Goal: Information Seeking & Learning: Learn about a topic

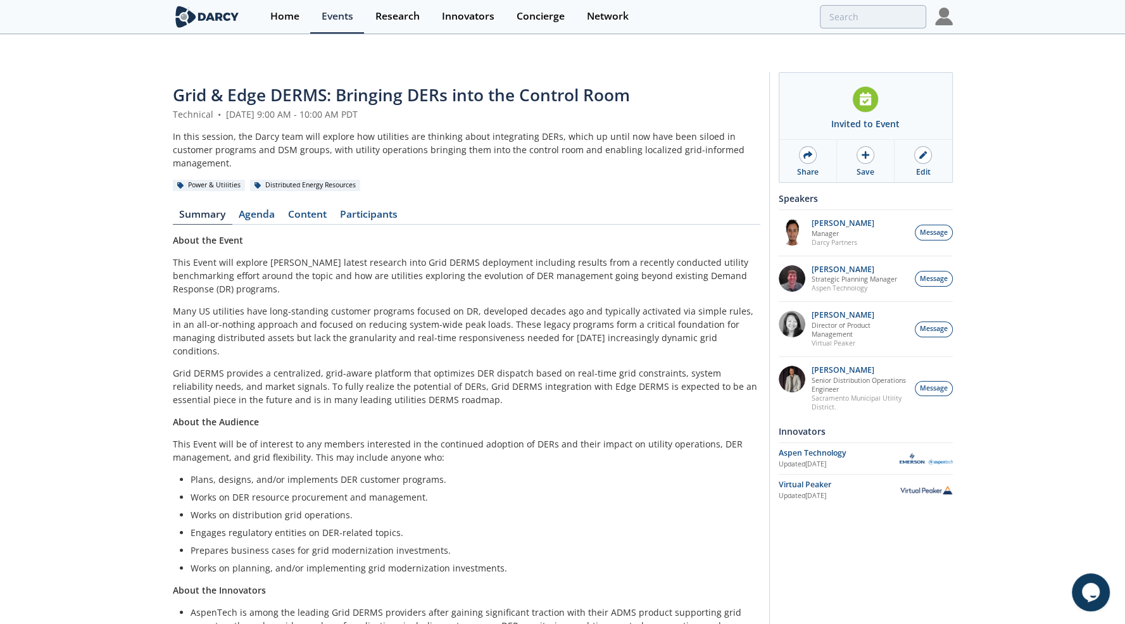
click at [265, 84] on span "Grid & Edge DERMS: Bringing DERs into the Control Room" at bounding box center [401, 95] width 457 height 23
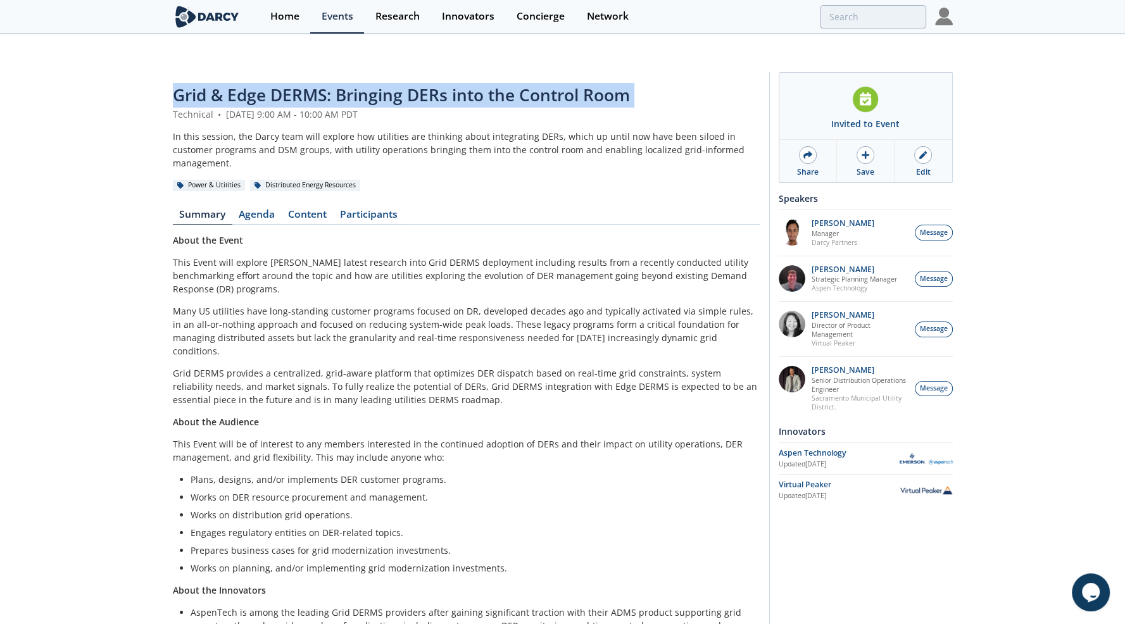
click at [265, 84] on span "Grid & Edge DERMS: Bringing DERs into the Control Room" at bounding box center [401, 95] width 457 height 23
copy header "Grid & Edge DERMS: Bringing DERs into the Control Room"
click at [125, 66] on div "Grid & Edge DERMS: Bringing DERs into the Control Room Technical • August 21, 2…" at bounding box center [562, 391] width 1125 height 660
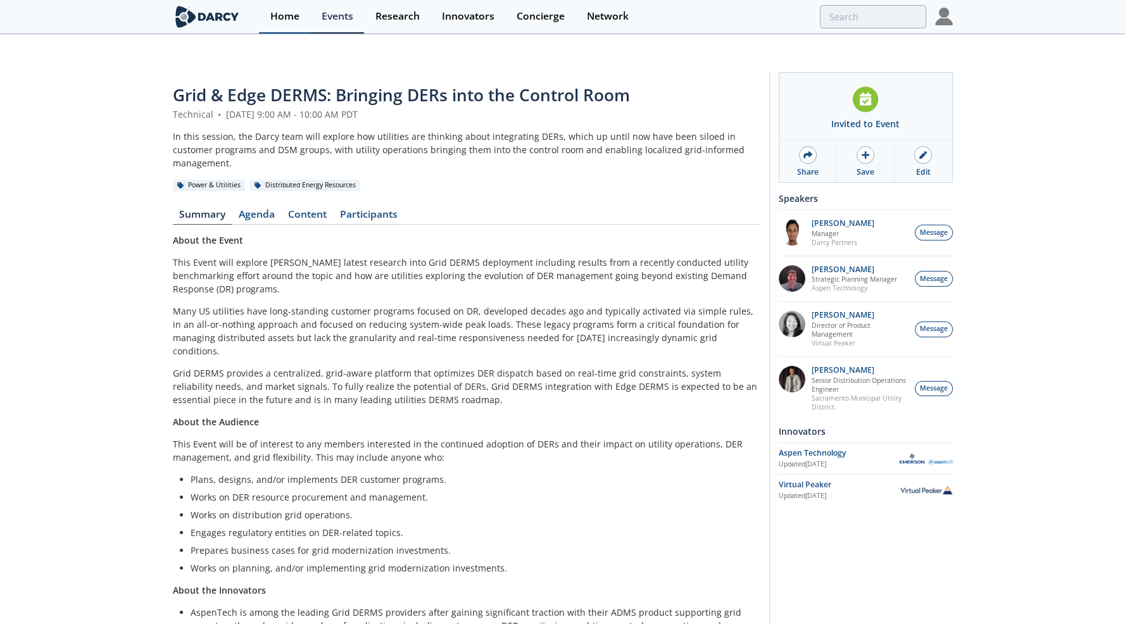
click at [280, 15] on div "Home" at bounding box center [284, 16] width 29 height 10
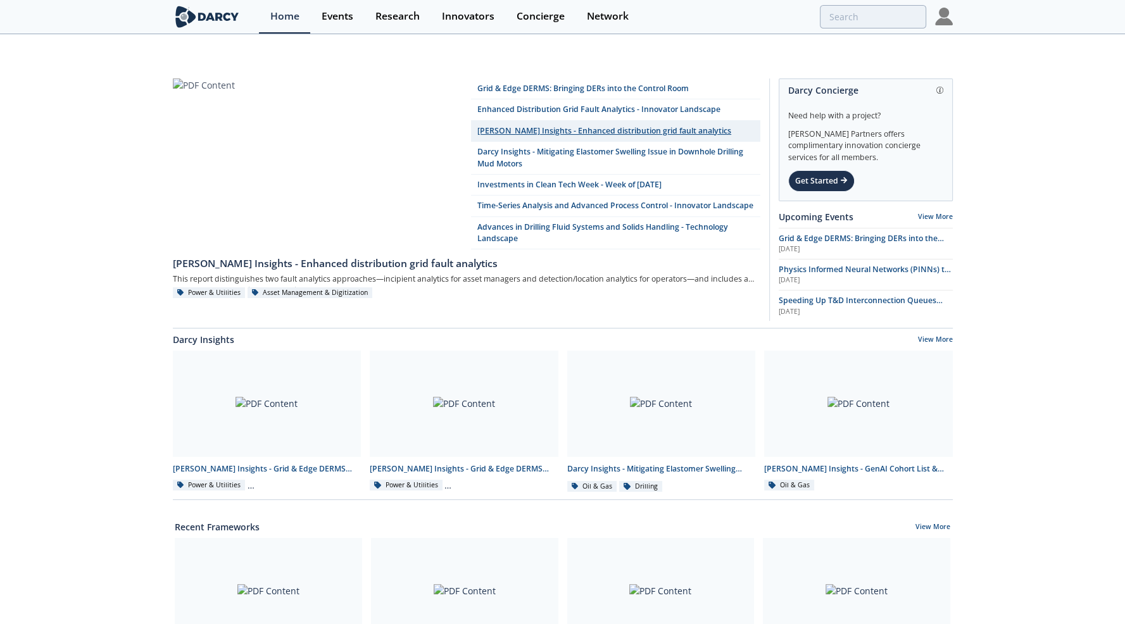
click at [515, 121] on link "Darcy Insights - Enhanced distribution grid fault analytics" at bounding box center [615, 131] width 289 height 21
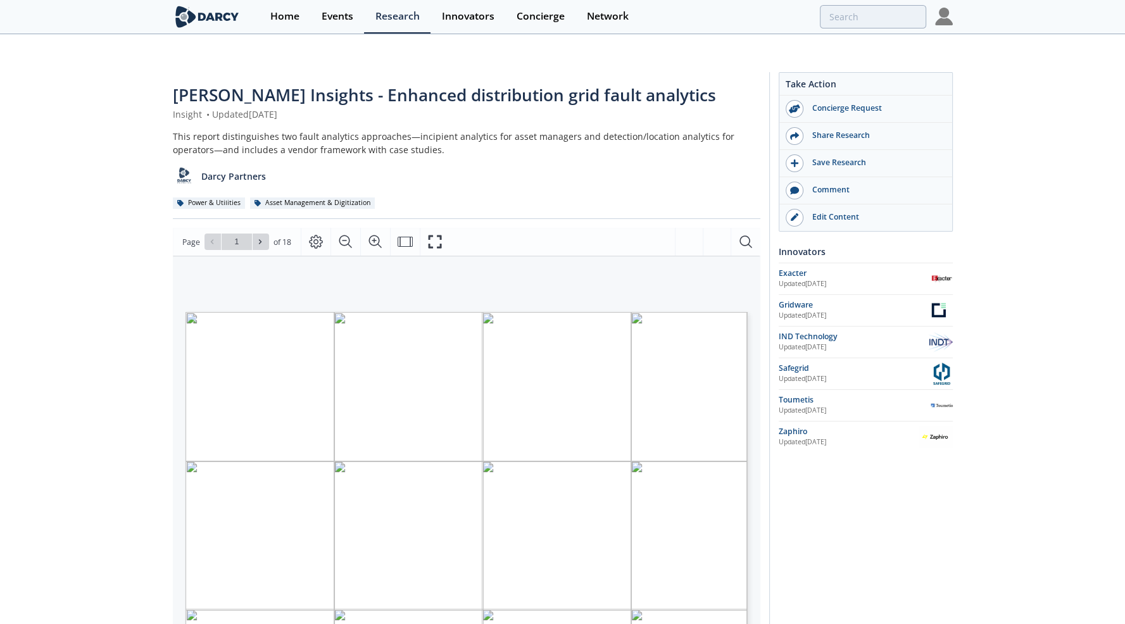
click at [323, 84] on span "Darcy Insights - Enhanced distribution grid fault analytics" at bounding box center [444, 95] width 543 height 23
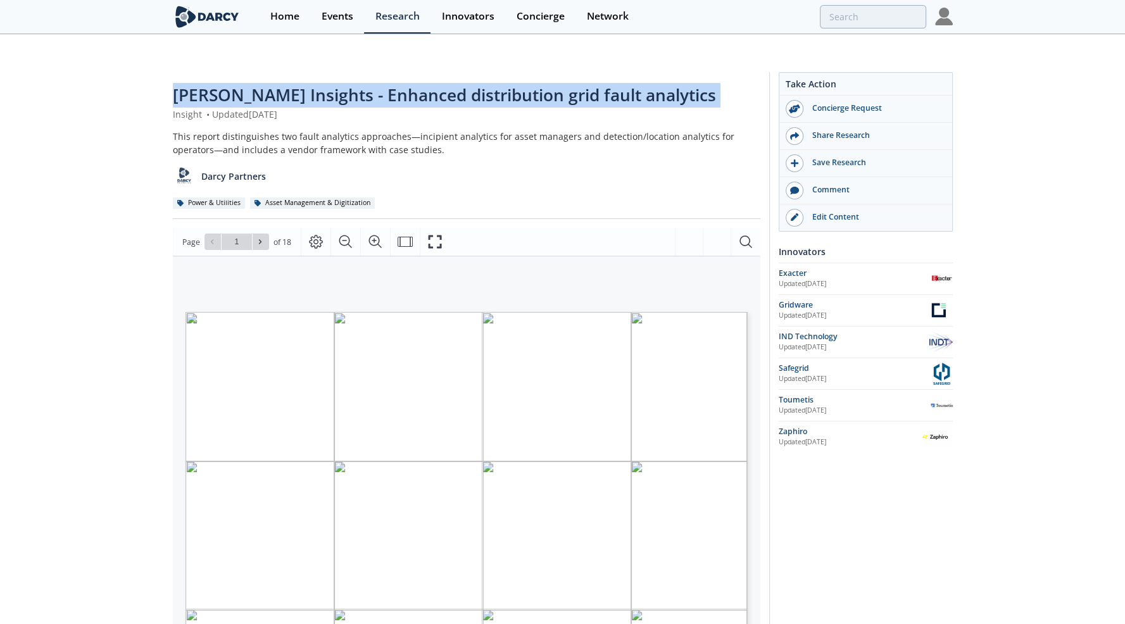
click at [323, 84] on span "Darcy Insights - Enhanced distribution grid fault analytics" at bounding box center [444, 95] width 543 height 23
copy div "Darcy Insights - Enhanced distribution grid fault analytics"
click at [125, 61] on div "Darcy Insights - Enhanced distribution grid fault analytics Insight • Updated A…" at bounding box center [562, 513] width 1125 height 904
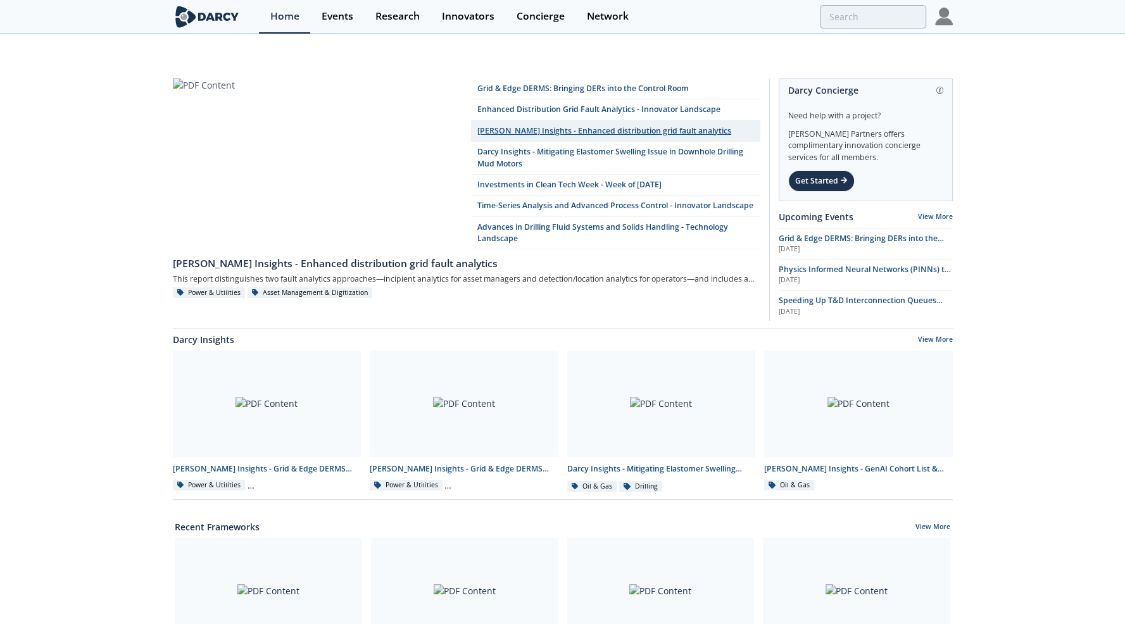
click at [520, 121] on link "Darcy Insights - Enhanced distribution grid fault analytics" at bounding box center [615, 131] width 289 height 21
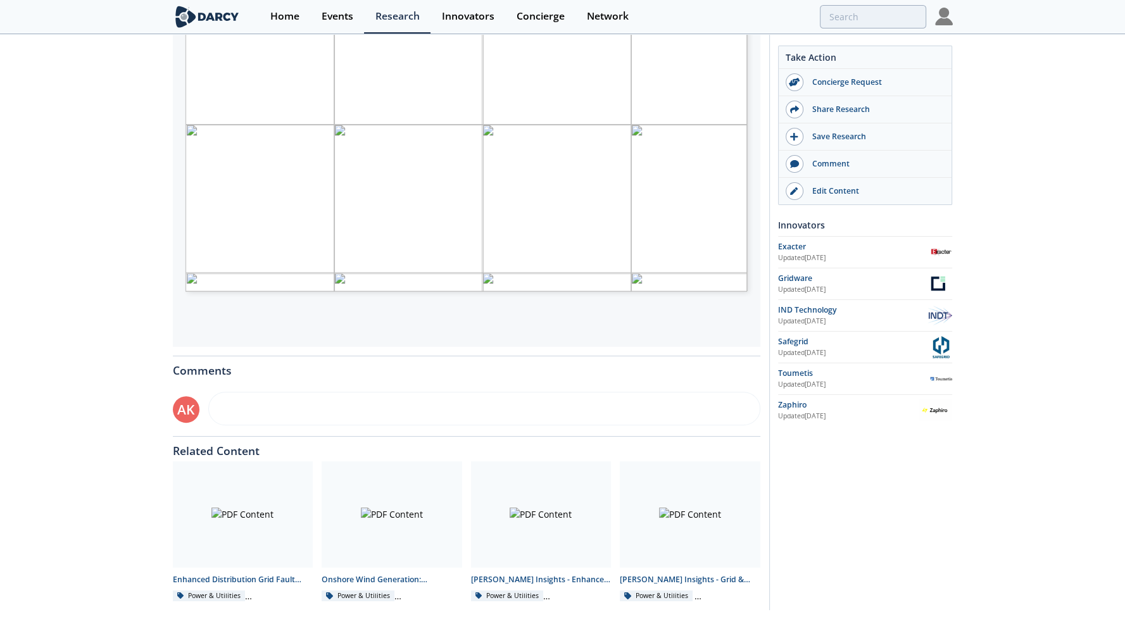
scroll to position [345, 0]
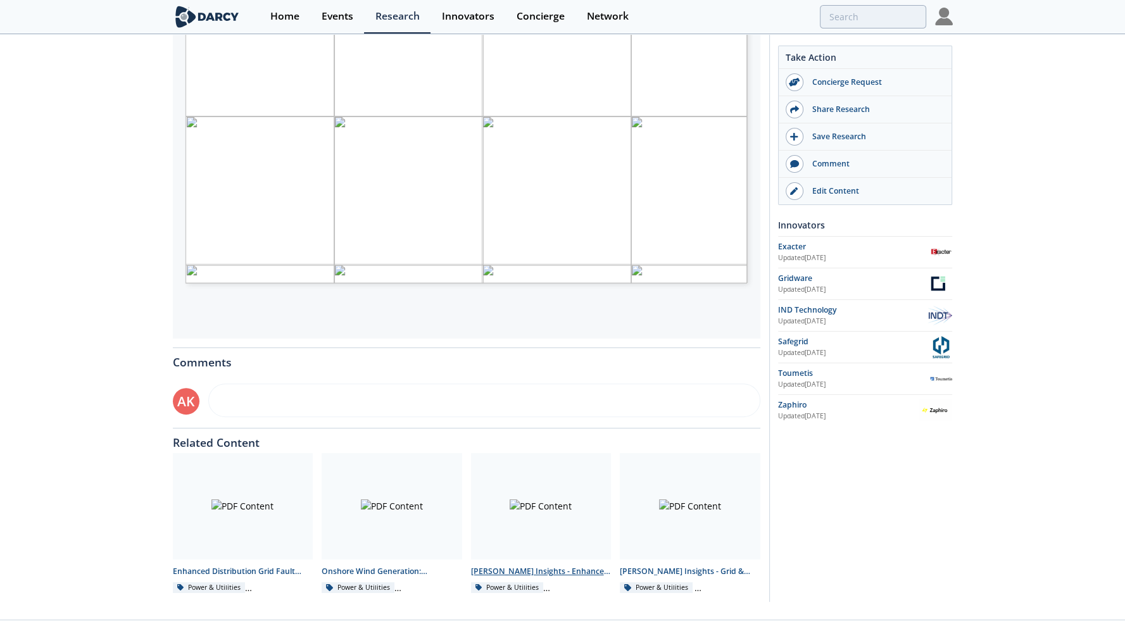
click at [539, 495] on div at bounding box center [541, 506] width 141 height 106
click at [559, 504] on div at bounding box center [541, 506] width 141 height 106
click at [692, 497] on div at bounding box center [690, 506] width 141 height 106
